Goal: Task Accomplishment & Management: Use online tool/utility

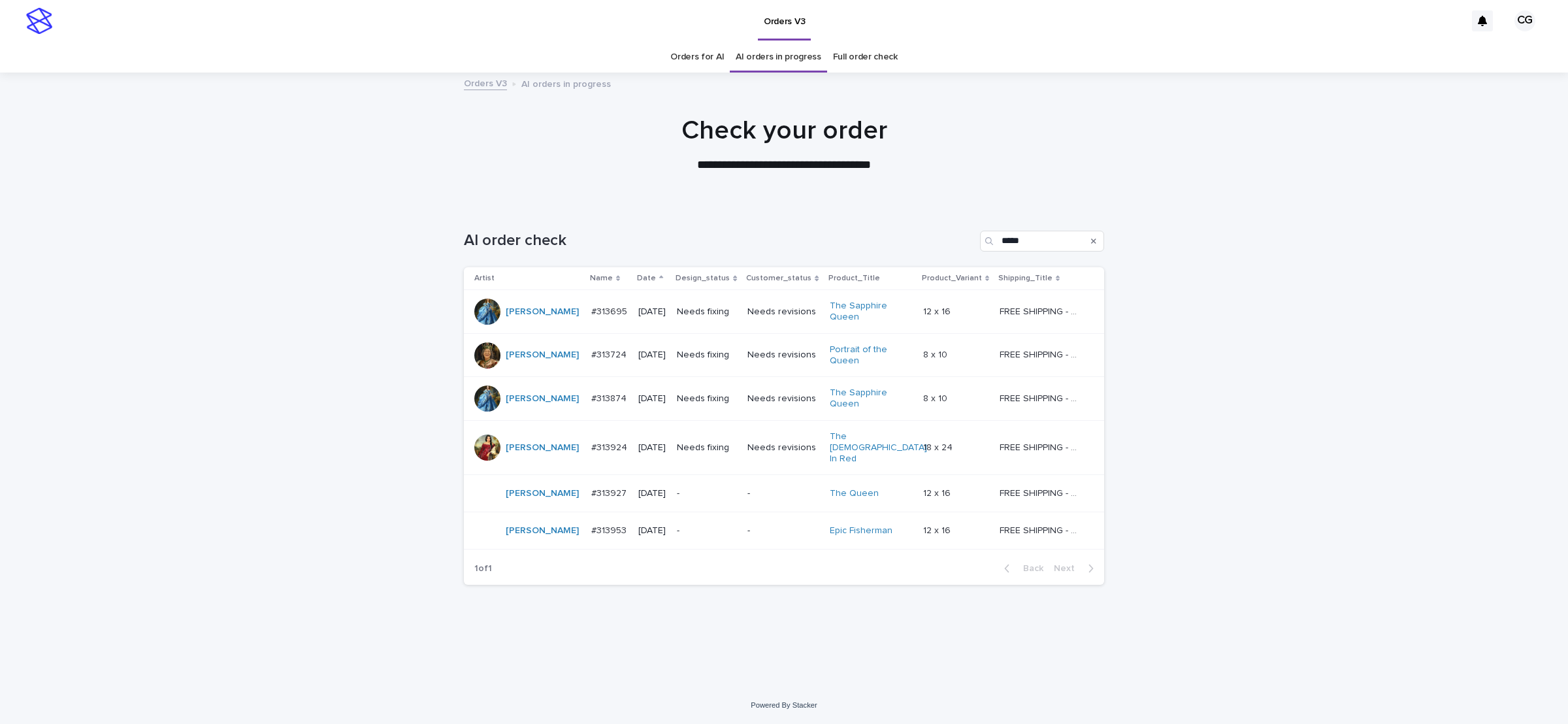
click at [722, 322] on div "Needs fixing" at bounding box center [706, 312] width 60 height 22
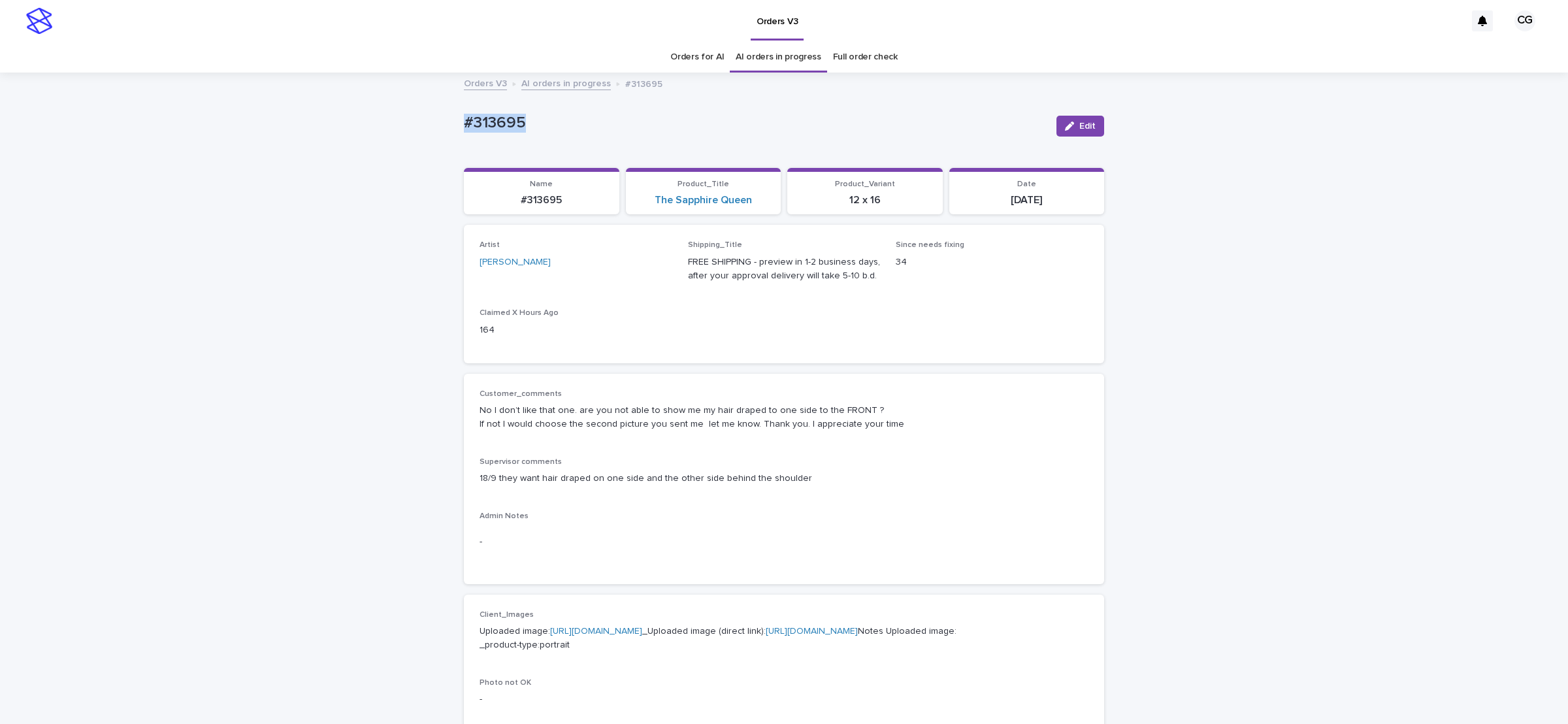
drag, startPoint x: 459, startPoint y: 122, endPoint x: 563, endPoint y: 143, distance: 106.1
click at [563, 143] on div "#313695 Edit" at bounding box center [784, 126] width 640 height 52
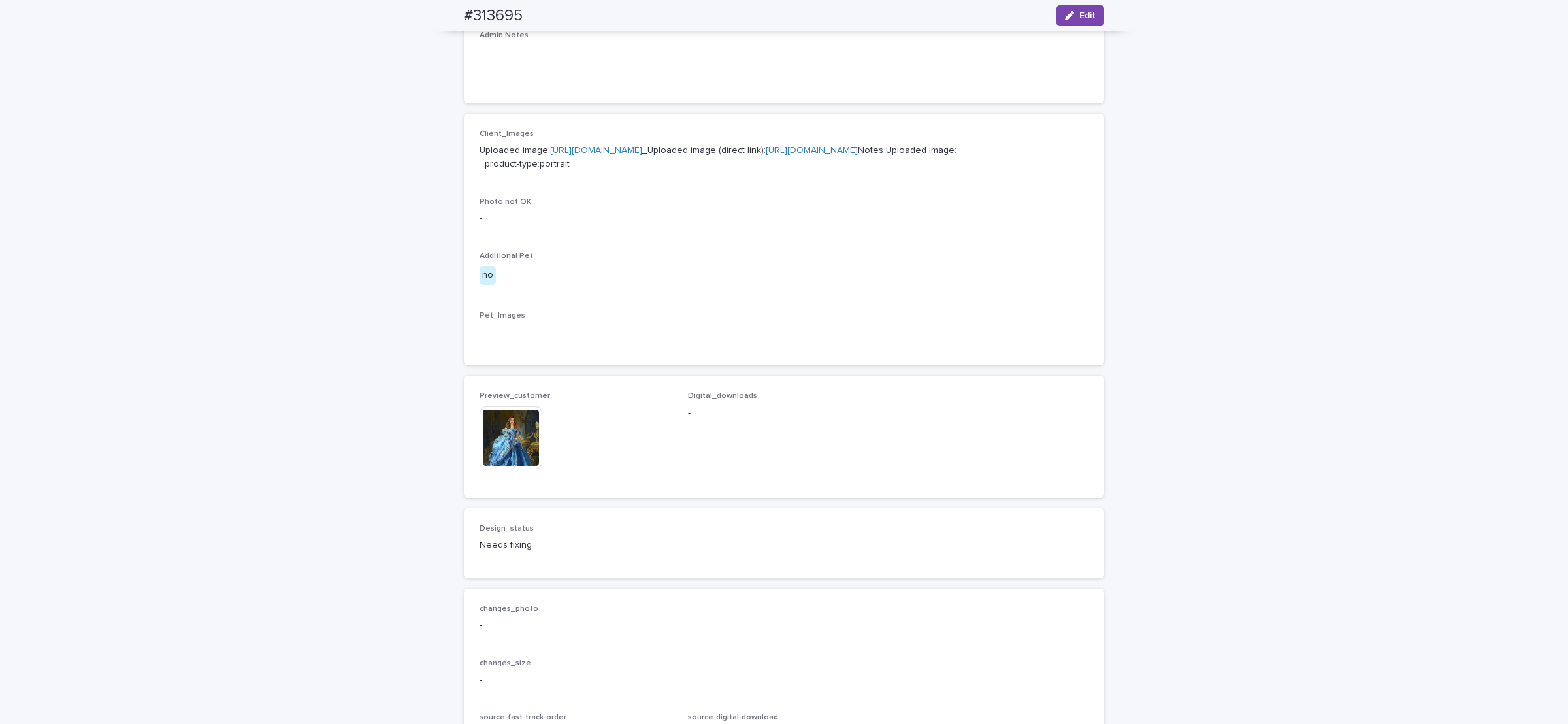
scroll to position [490, 0]
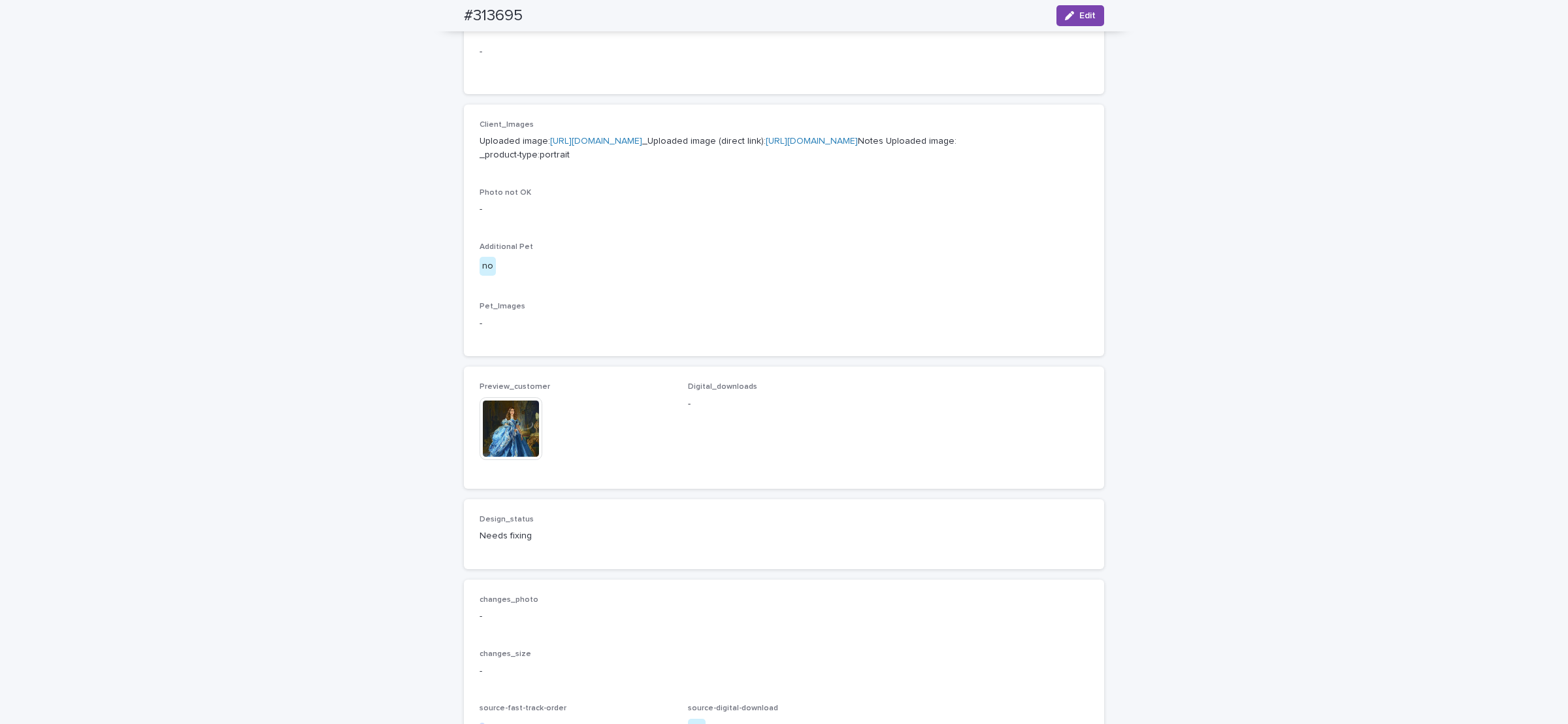
click at [521, 460] on img at bounding box center [511, 428] width 63 height 63
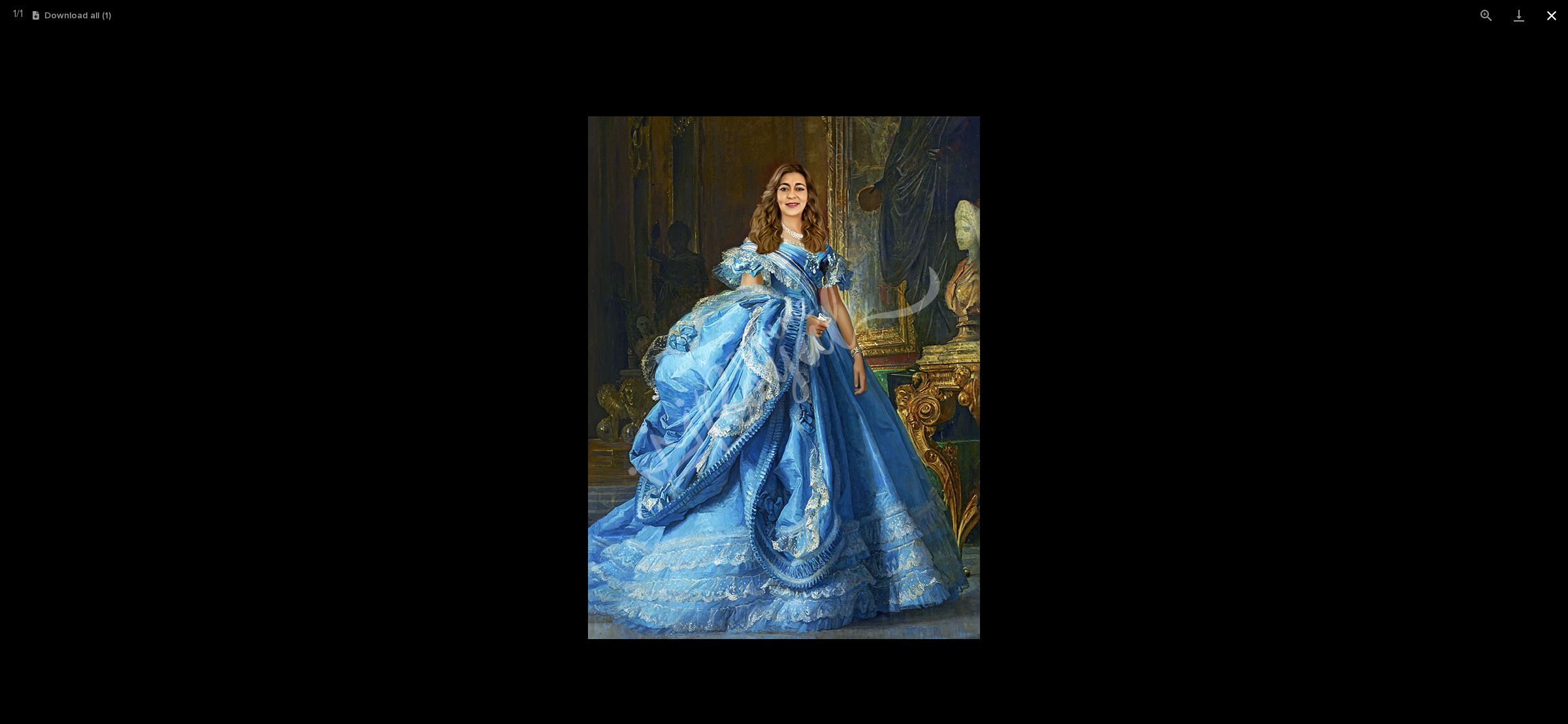
click at [1557, 7] on button "Close gallery" at bounding box center [1551, 15] width 32 height 30
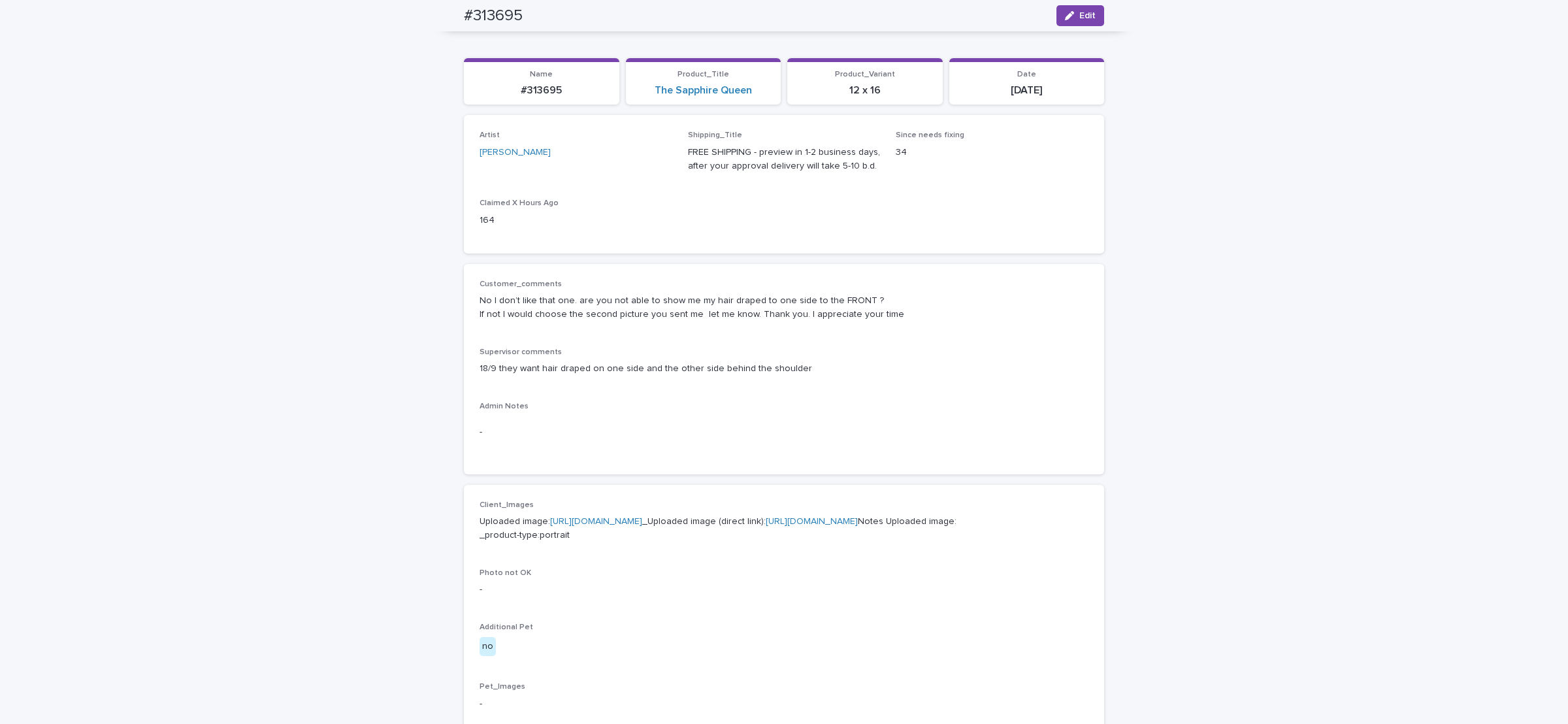
scroll to position [24, 0]
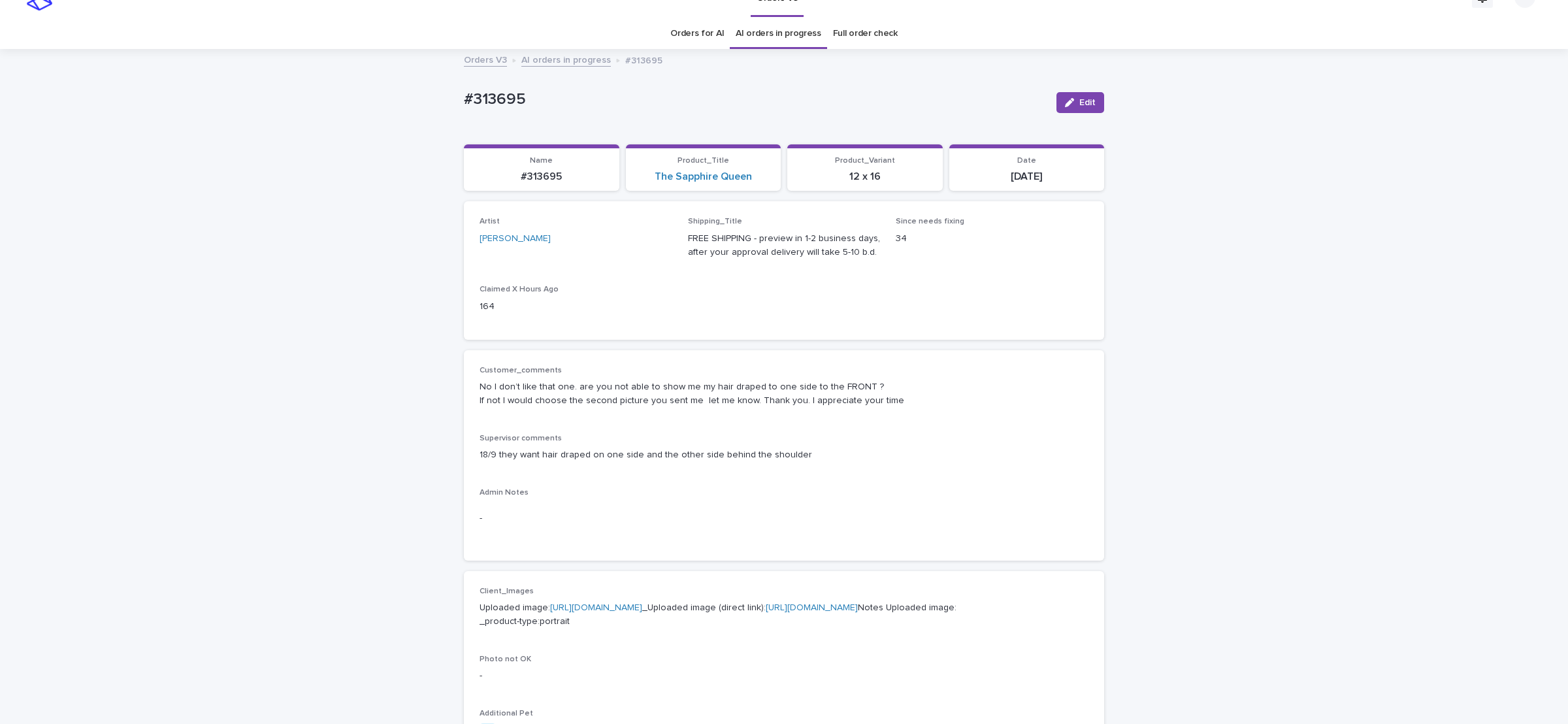
click at [1071, 104] on button "Edit" at bounding box center [1080, 102] width 48 height 21
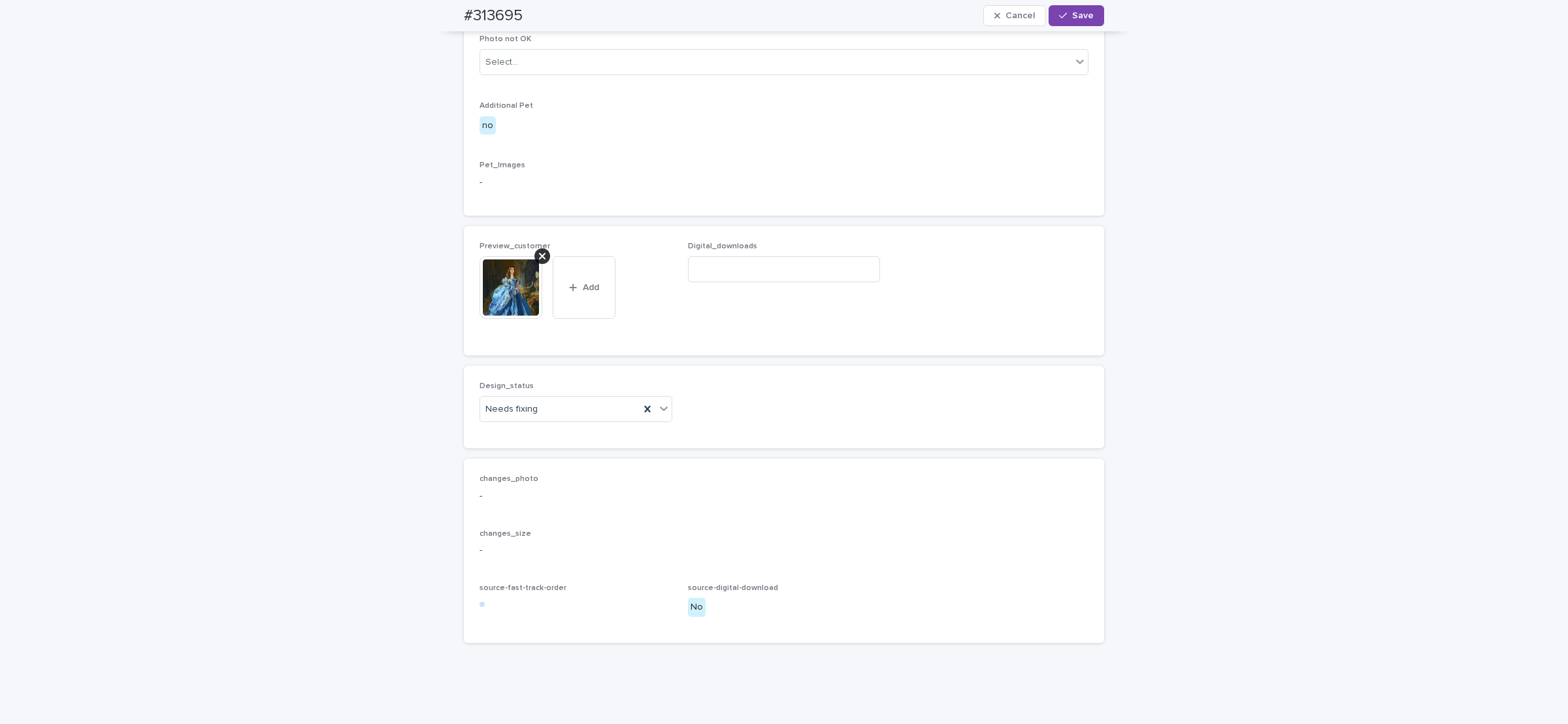
scroll to position [743, 0]
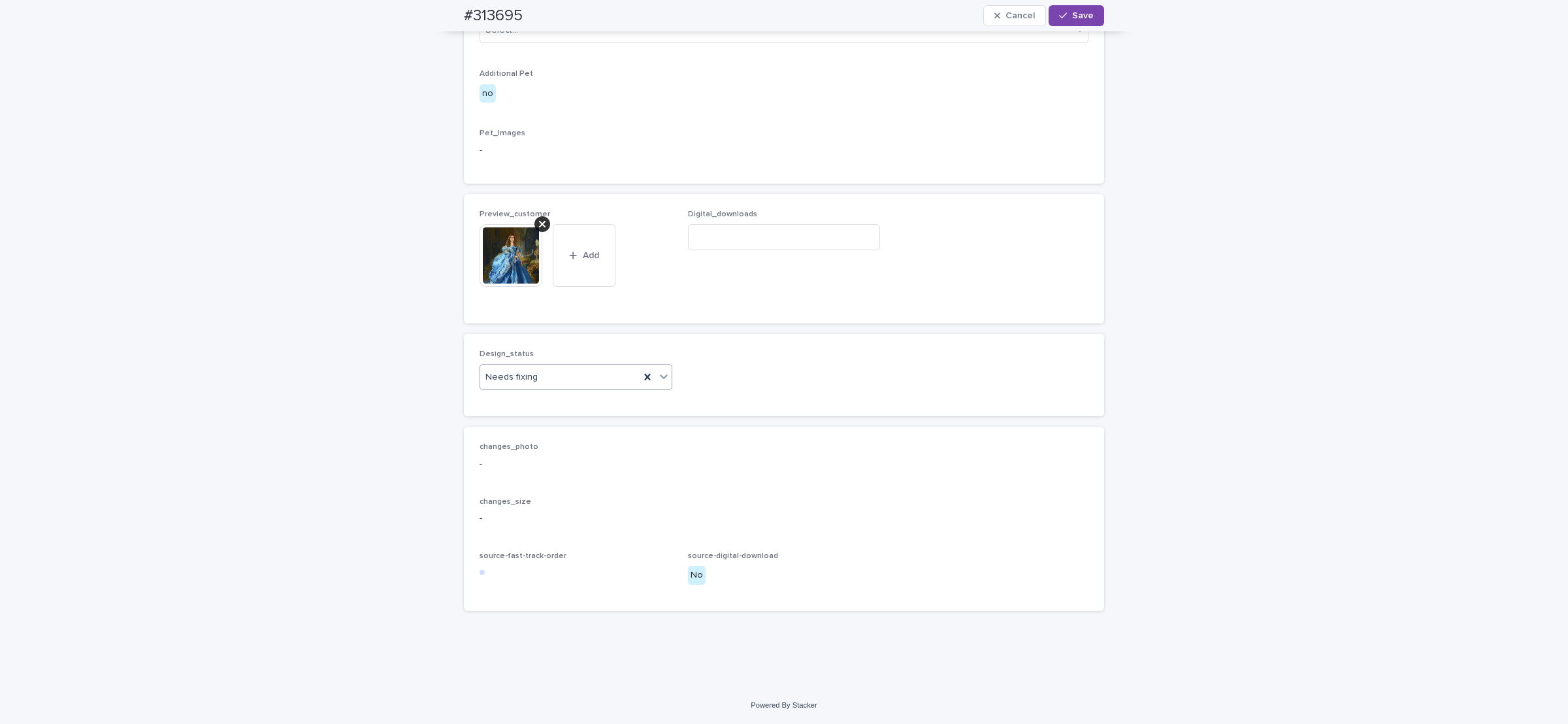
drag, startPoint x: 539, startPoint y: 380, endPoint x: 536, endPoint y: 388, distance: 8.5
click at [538, 379] on div "Needs fixing" at bounding box center [560, 377] width 159 height 22
click at [517, 406] on div "Uploaded" at bounding box center [569, 403] width 192 height 23
click at [537, 224] on div at bounding box center [542, 224] width 16 height 16
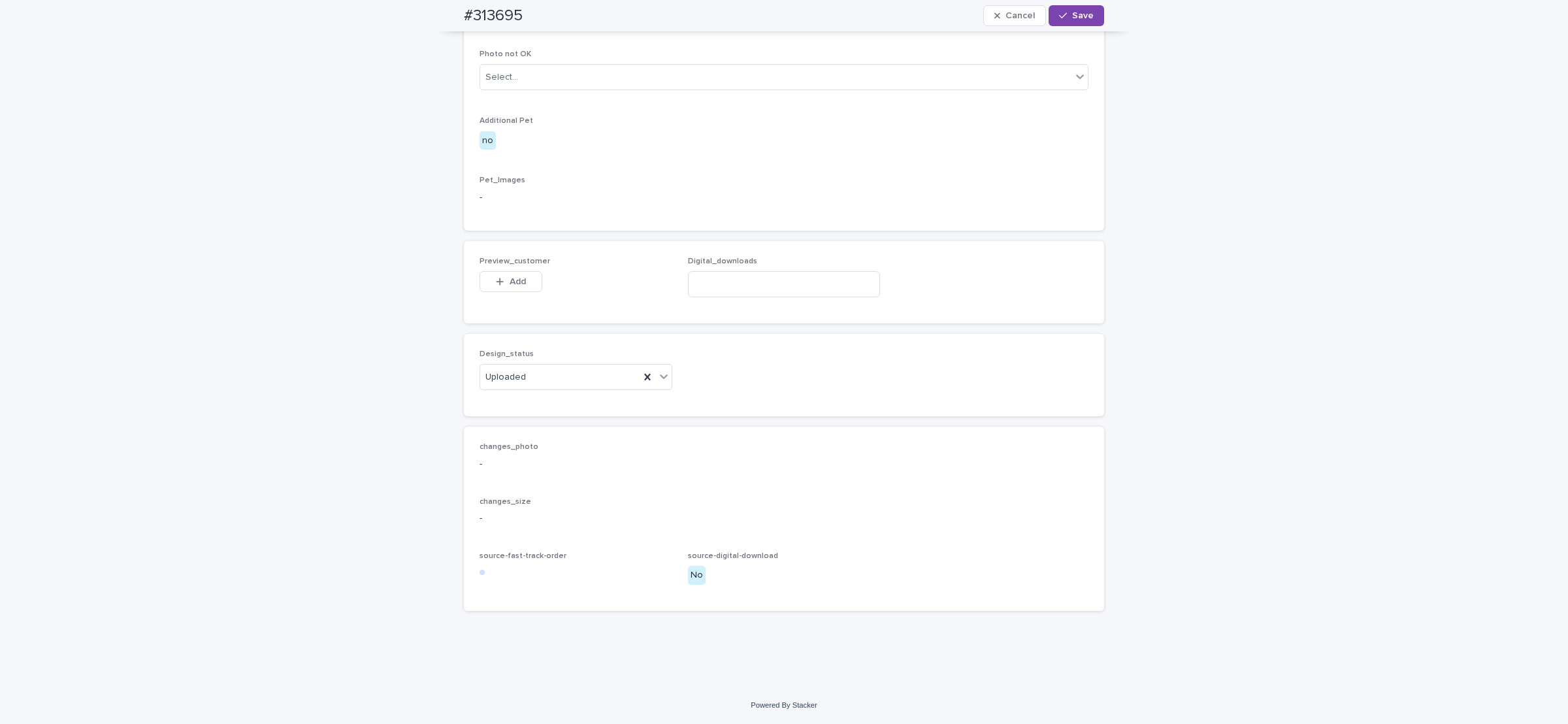
drag, startPoint x: 505, startPoint y: 283, endPoint x: 535, endPoint y: 304, distance: 36.6
click at [509, 282] on span "Add" at bounding box center [517, 281] width 17 height 9
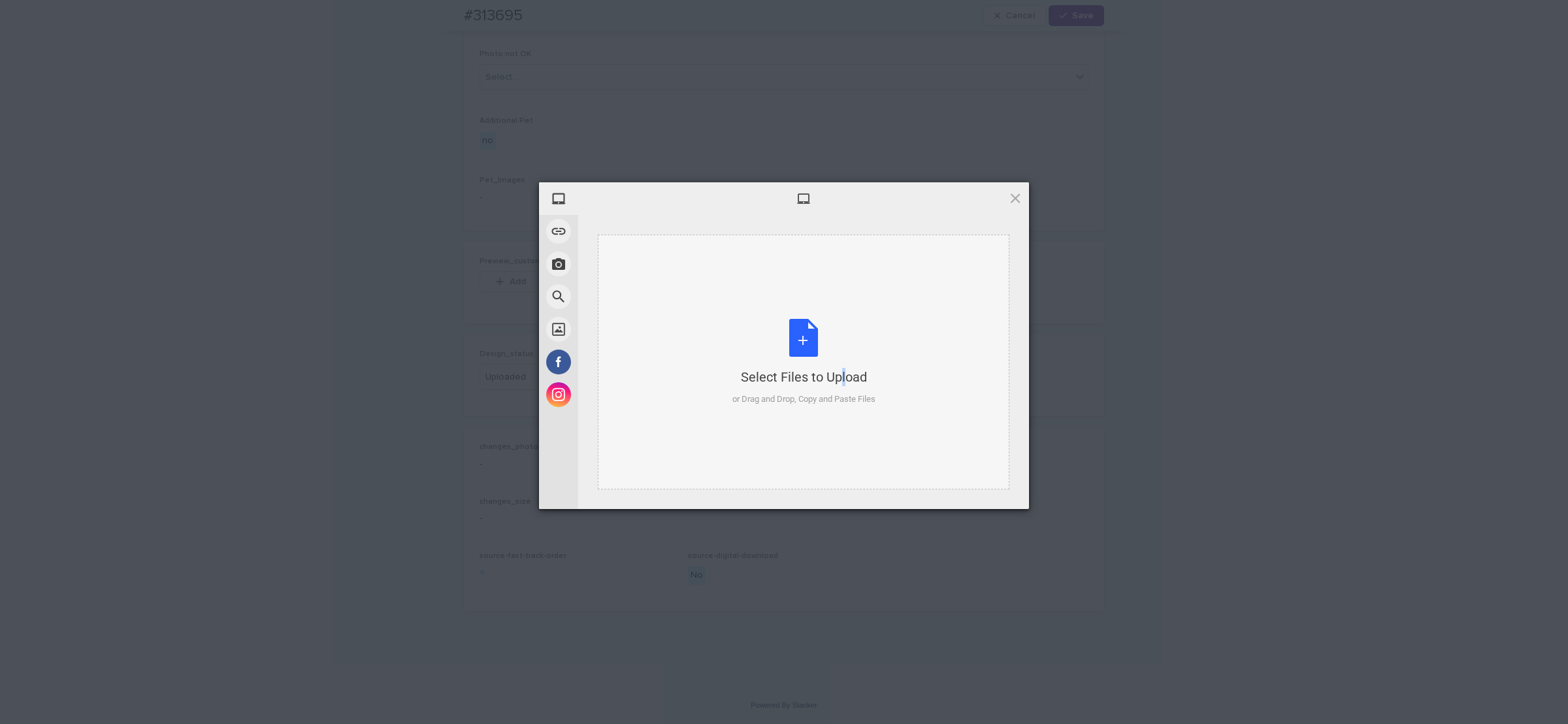
click at [813, 328] on div "Select Files to Upload or Drag and Drop, Copy and Paste Files" at bounding box center [803, 363] width 143 height 87
click at [1002, 492] on span "Upload 1" at bounding box center [990, 492] width 66 height 25
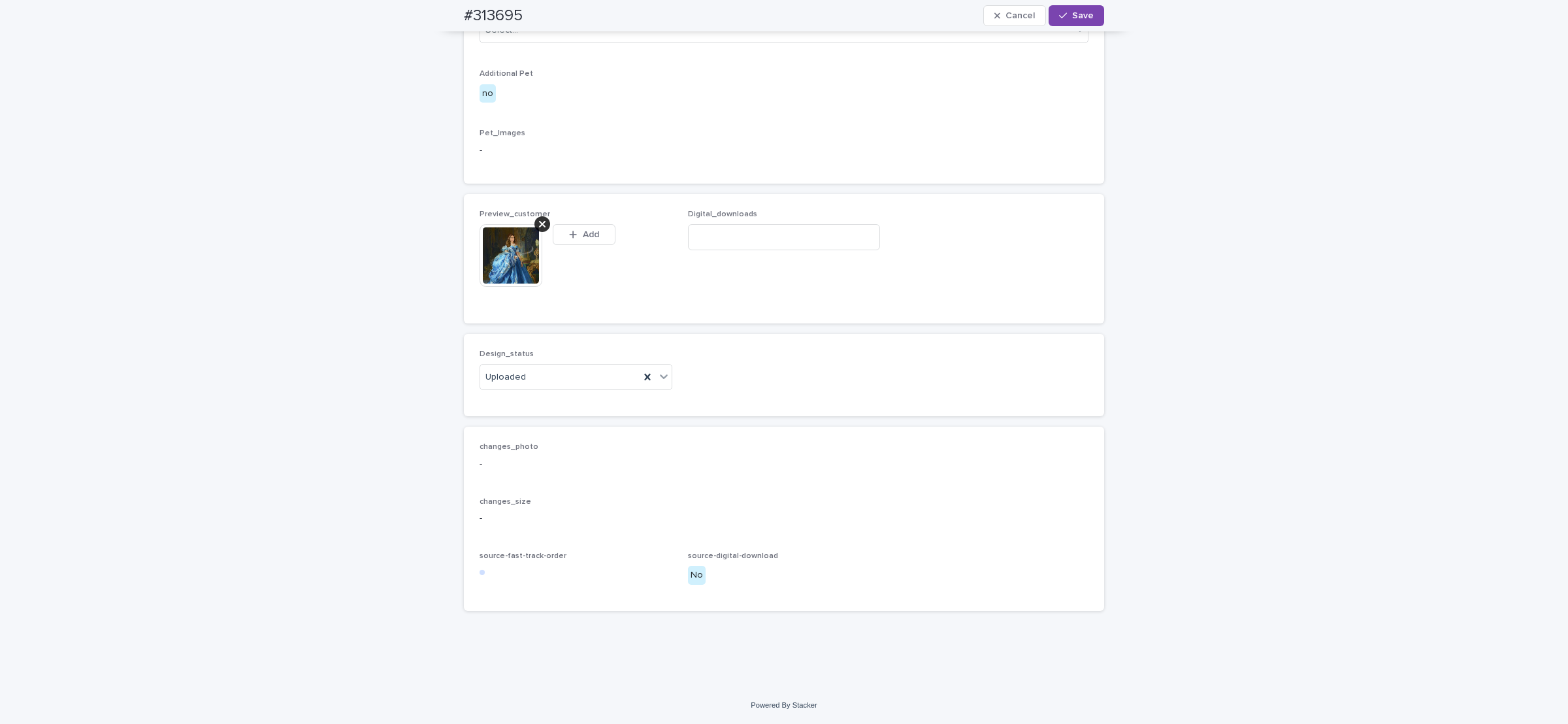
scroll to position [720, 0]
drag, startPoint x: 1084, startPoint y: 16, endPoint x: 1086, endPoint y: 24, distance: 8.2
click at [1082, 18] on span "Save" at bounding box center [1083, 16] width 22 height 9
drag, startPoint x: 453, startPoint y: 6, endPoint x: 550, endPoint y: 6, distance: 97.0
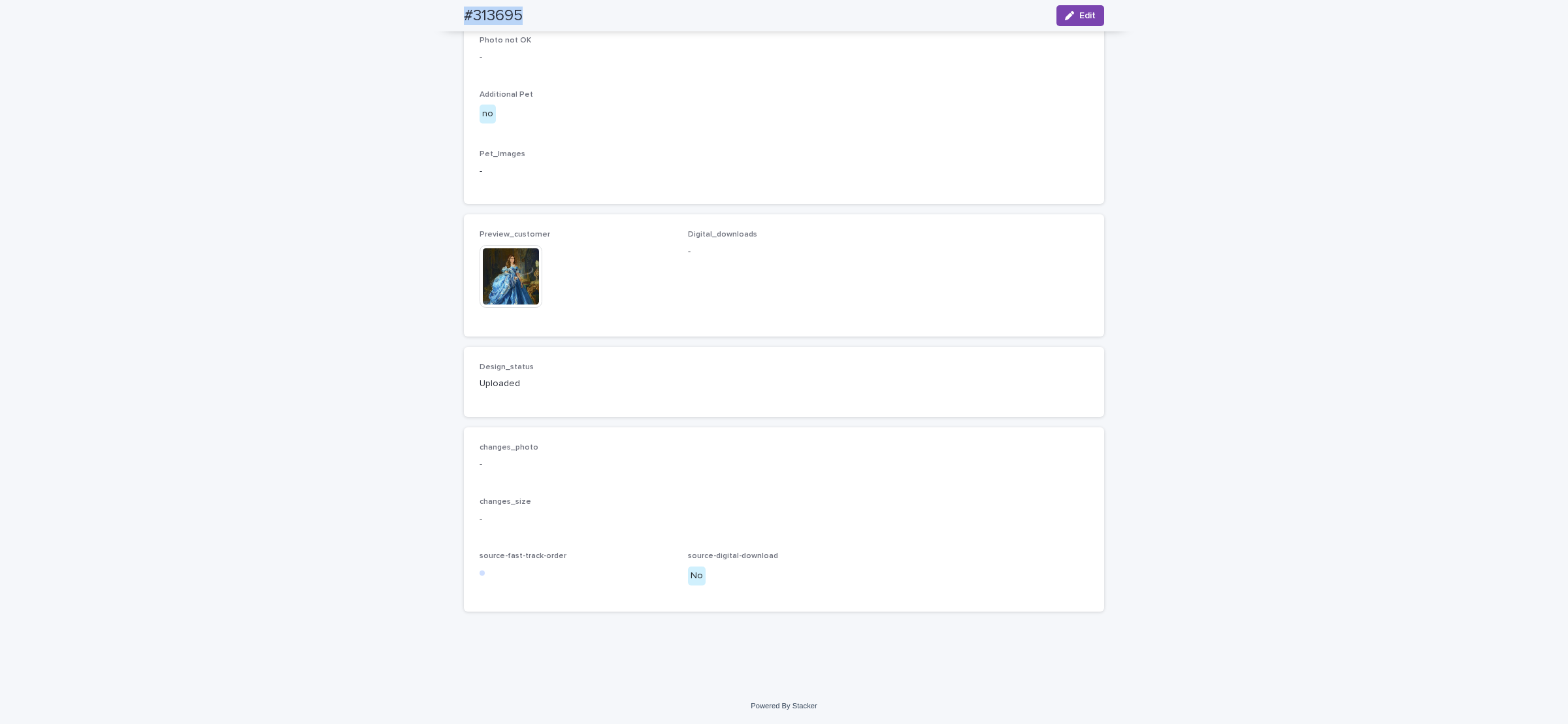
click at [547, 10] on div "#313695 Edit" at bounding box center [784, 15] width 703 height 31
copy h2 "#313695"
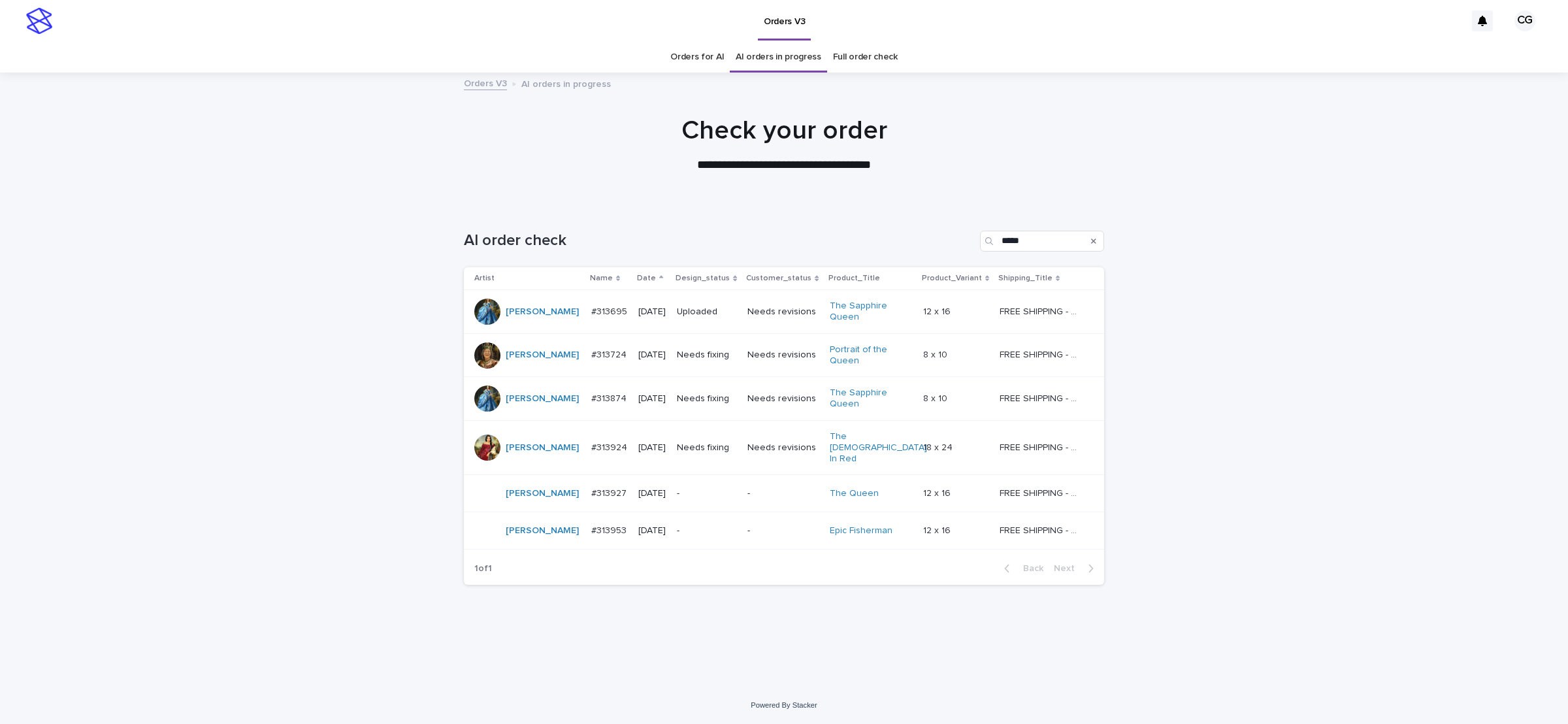
click at [700, 355] on p "Needs fixing" at bounding box center [706, 355] width 60 height 11
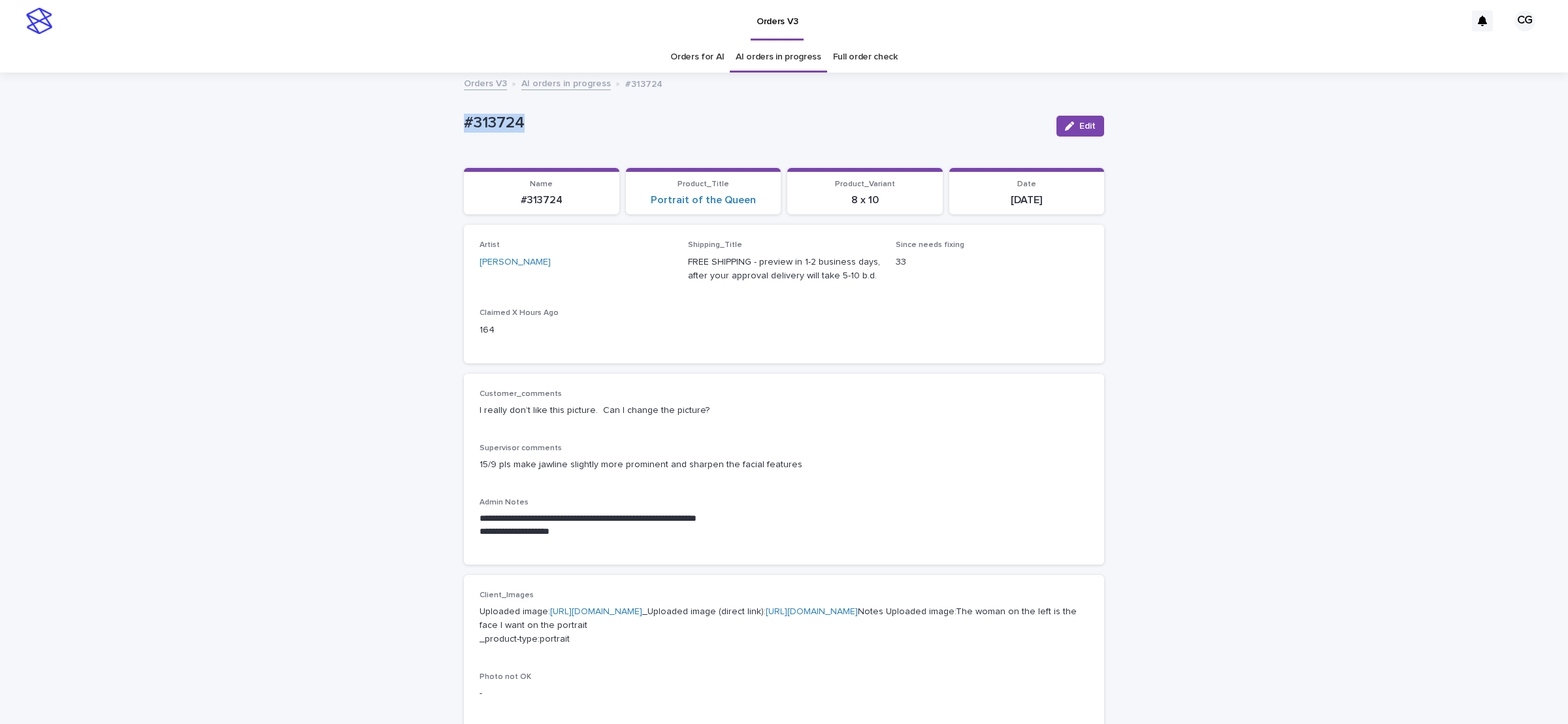
drag, startPoint x: 469, startPoint y: 122, endPoint x: 540, endPoint y: 122, distance: 71.0
click at [543, 124] on p "#313724" at bounding box center [755, 123] width 582 height 19
copy p "#313724"
